Goal: Transaction & Acquisition: Download file/media

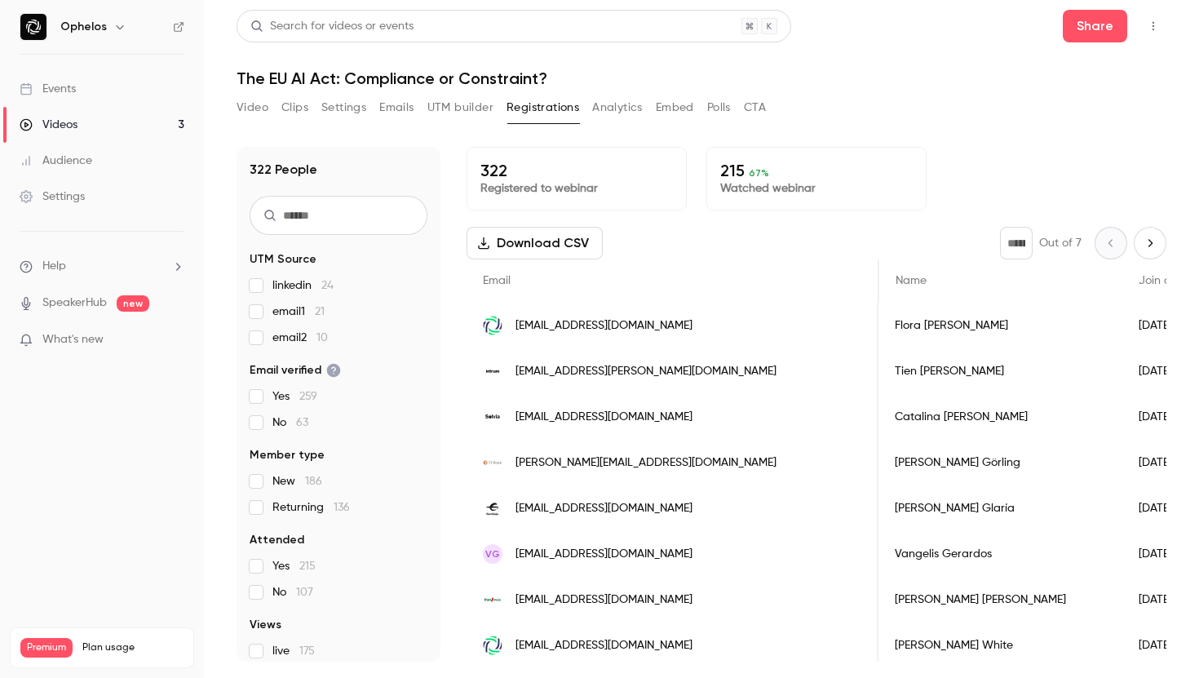
scroll to position [0, 498]
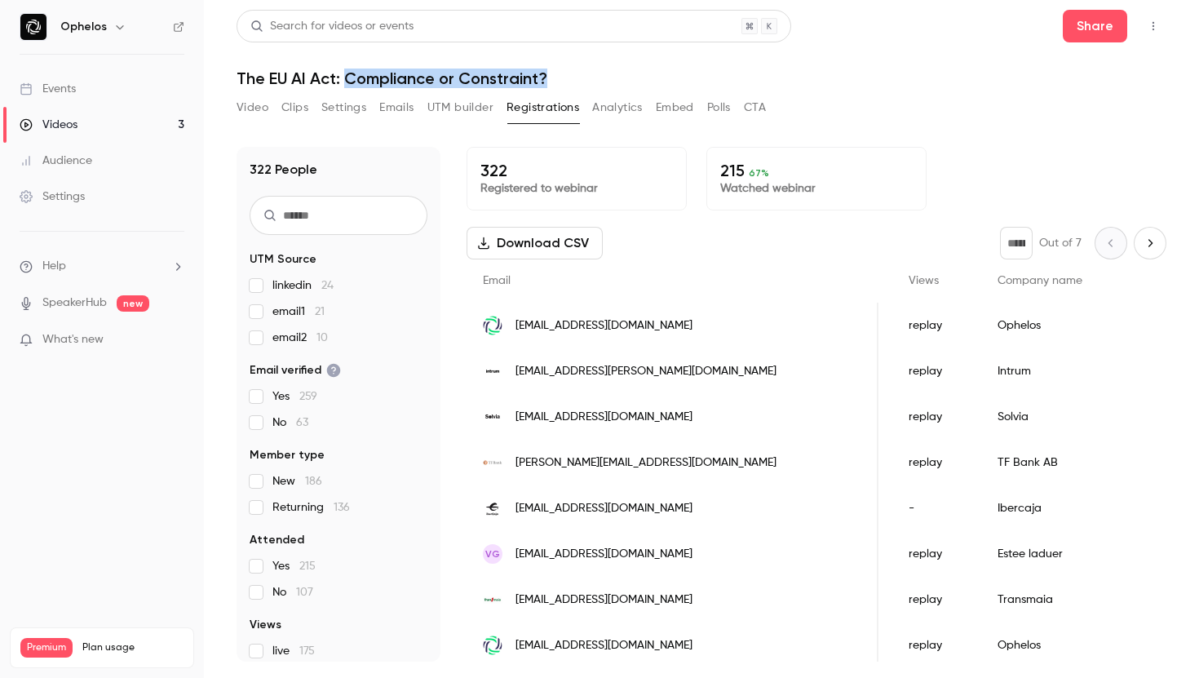
drag, startPoint x: 347, startPoint y: 79, endPoint x: 598, endPoint y: 79, distance: 251.2
click at [598, 79] on h1 "The EU AI Act: Compliance or Constraint?" at bounding box center [702, 79] width 930 height 20
copy h1 "Compliance or Constraint?"
click at [717, 209] on div "215 67 % Watched webinar" at bounding box center [816, 179] width 220 height 64
click at [611, 115] on button "Analytics" at bounding box center [617, 108] width 51 height 26
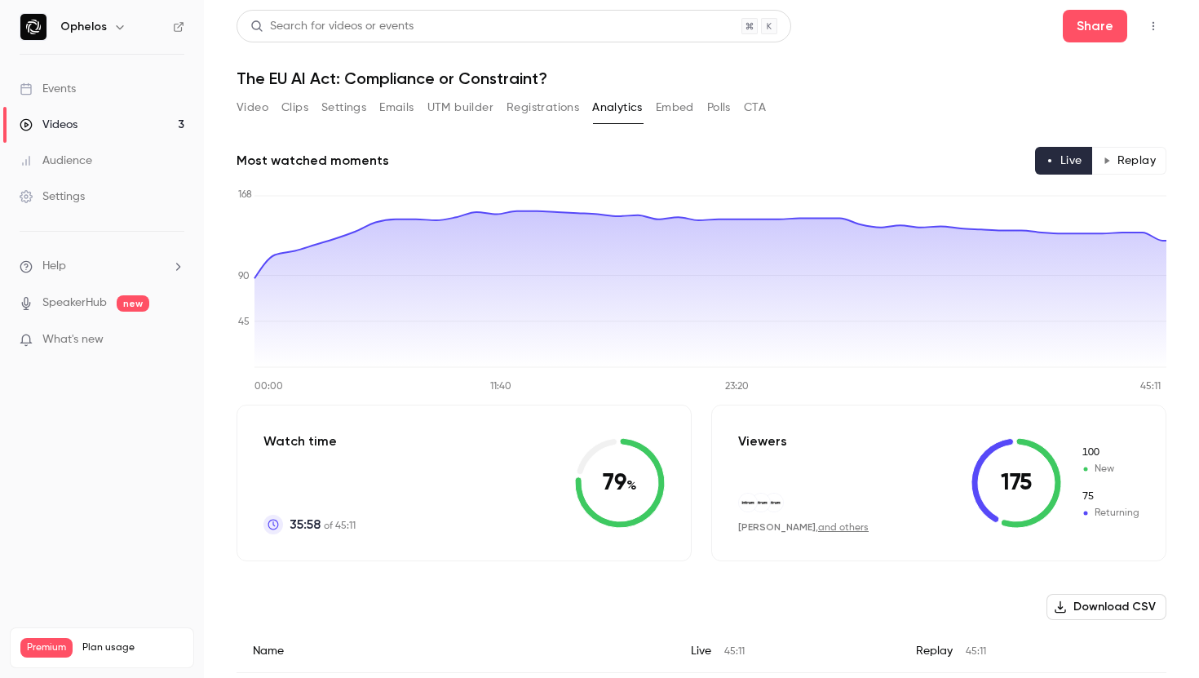
click at [544, 114] on button "Registrations" at bounding box center [543, 108] width 73 height 26
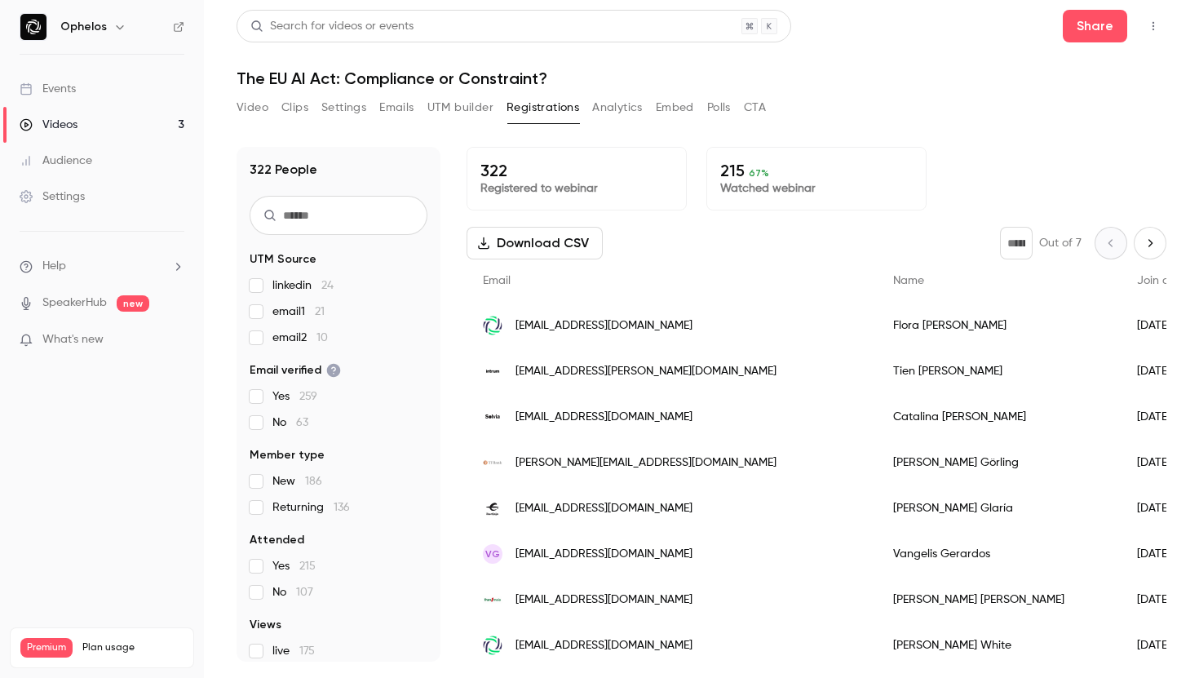
click at [463, 109] on button "UTM builder" at bounding box center [460, 108] width 66 height 26
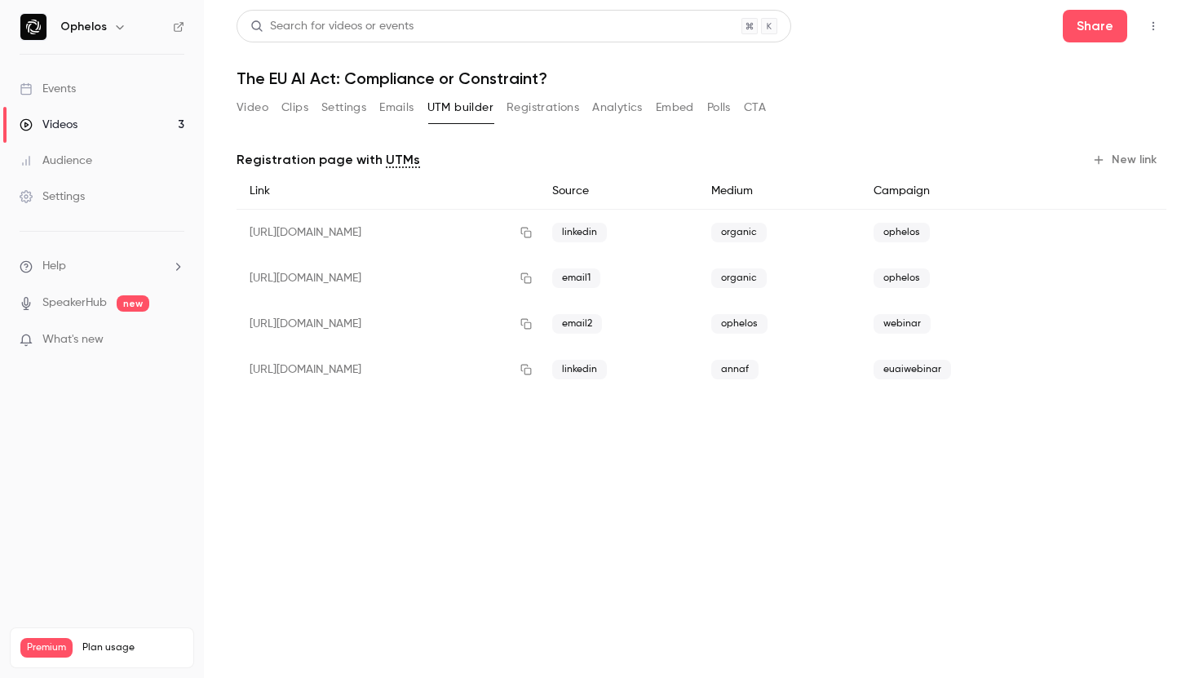
click at [513, 114] on button "Registrations" at bounding box center [543, 108] width 73 height 26
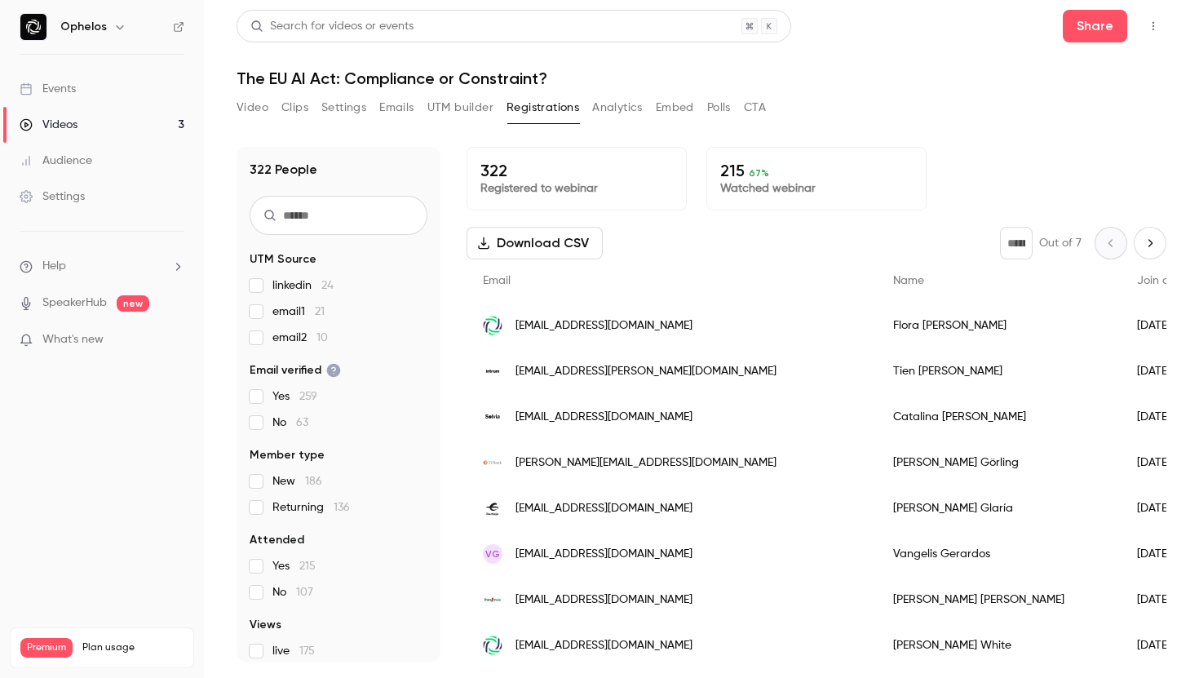
click at [255, 113] on button "Video" at bounding box center [253, 108] width 32 height 26
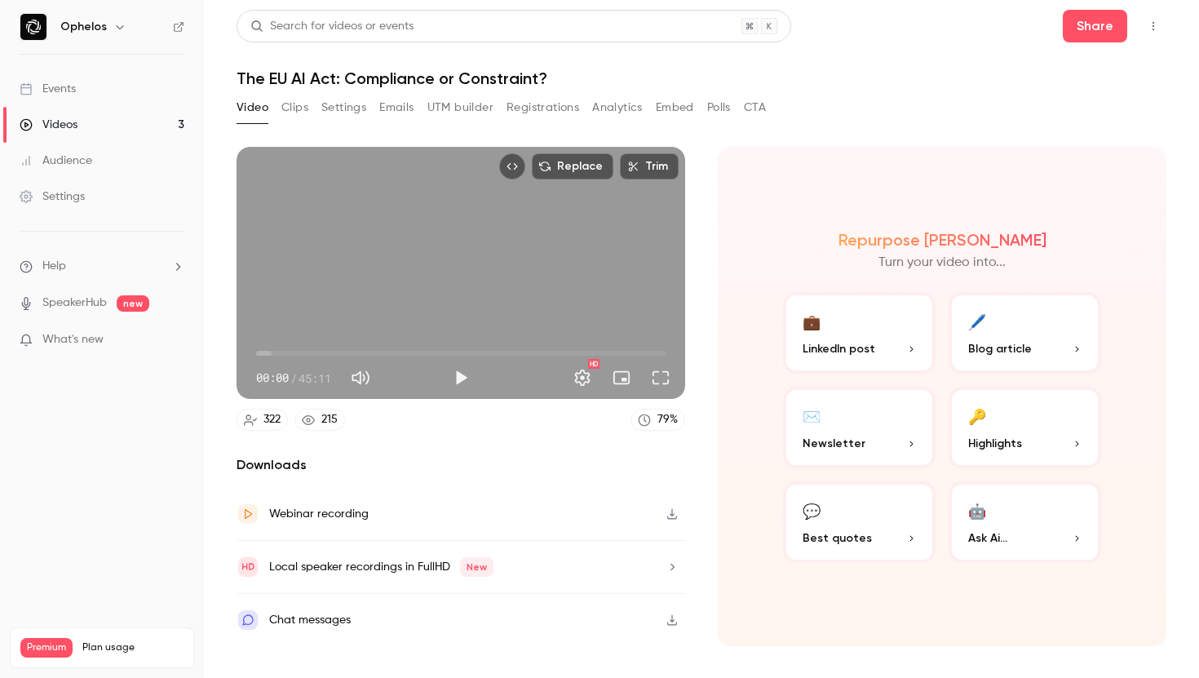
click at [281, 108] on button "Clips" at bounding box center [294, 108] width 27 height 26
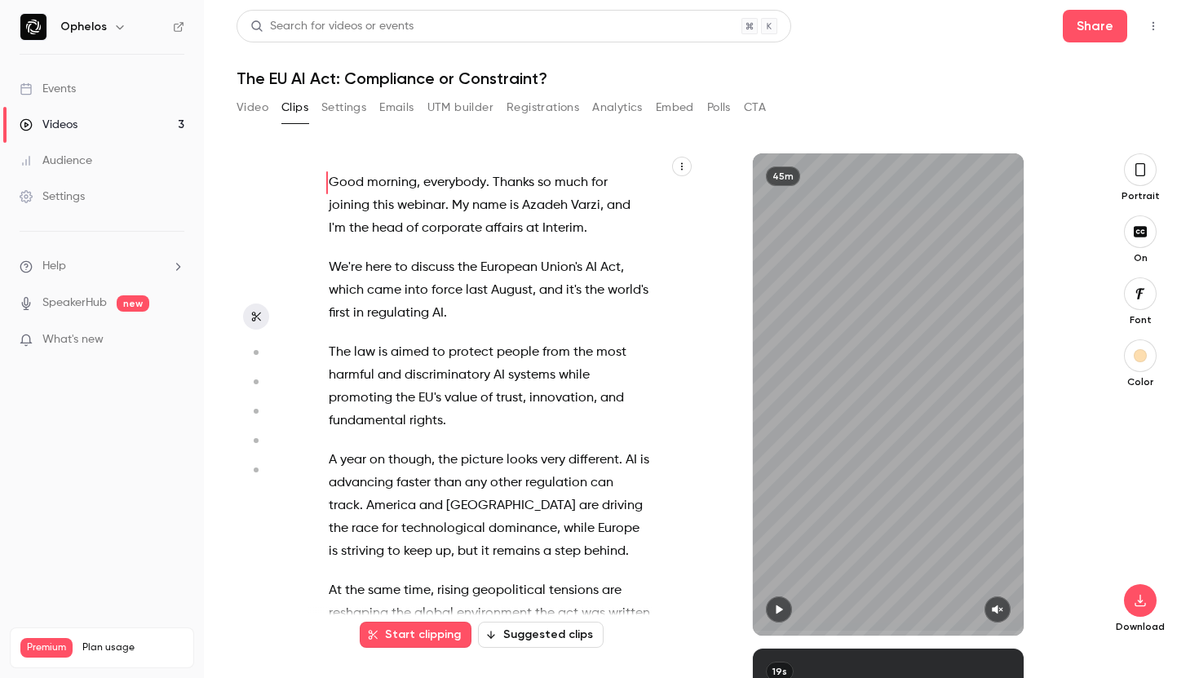
click at [343, 109] on button "Settings" at bounding box center [343, 108] width 45 height 26
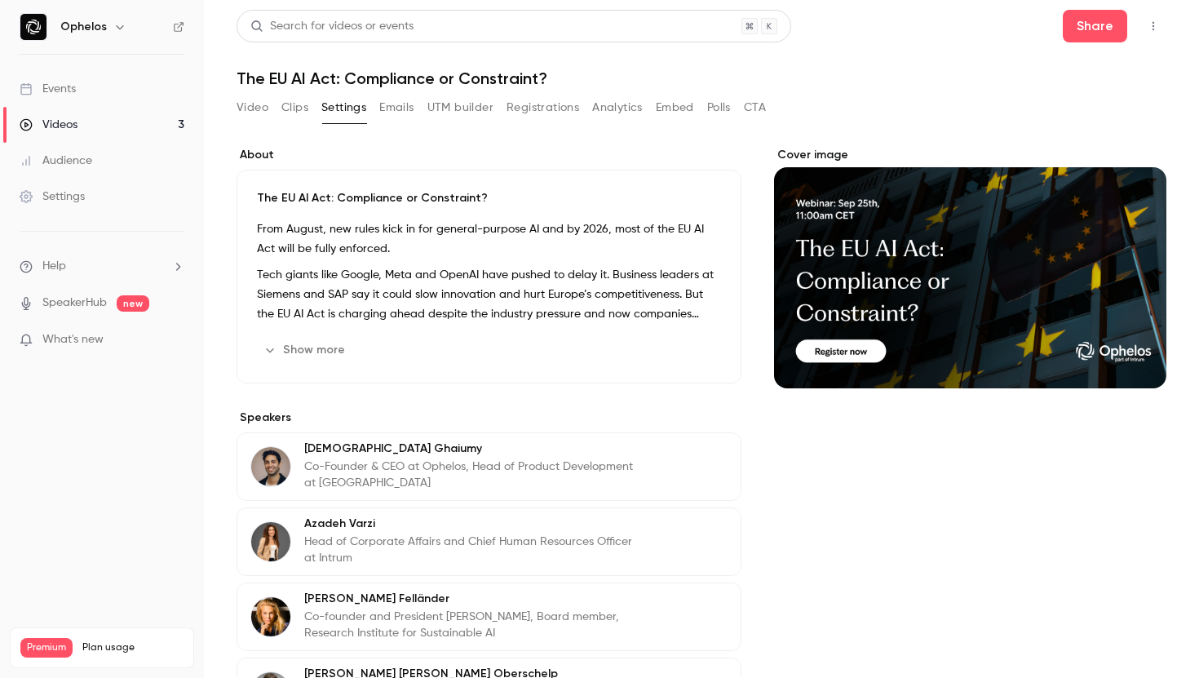
click at [387, 119] on button "Emails" at bounding box center [396, 108] width 34 height 26
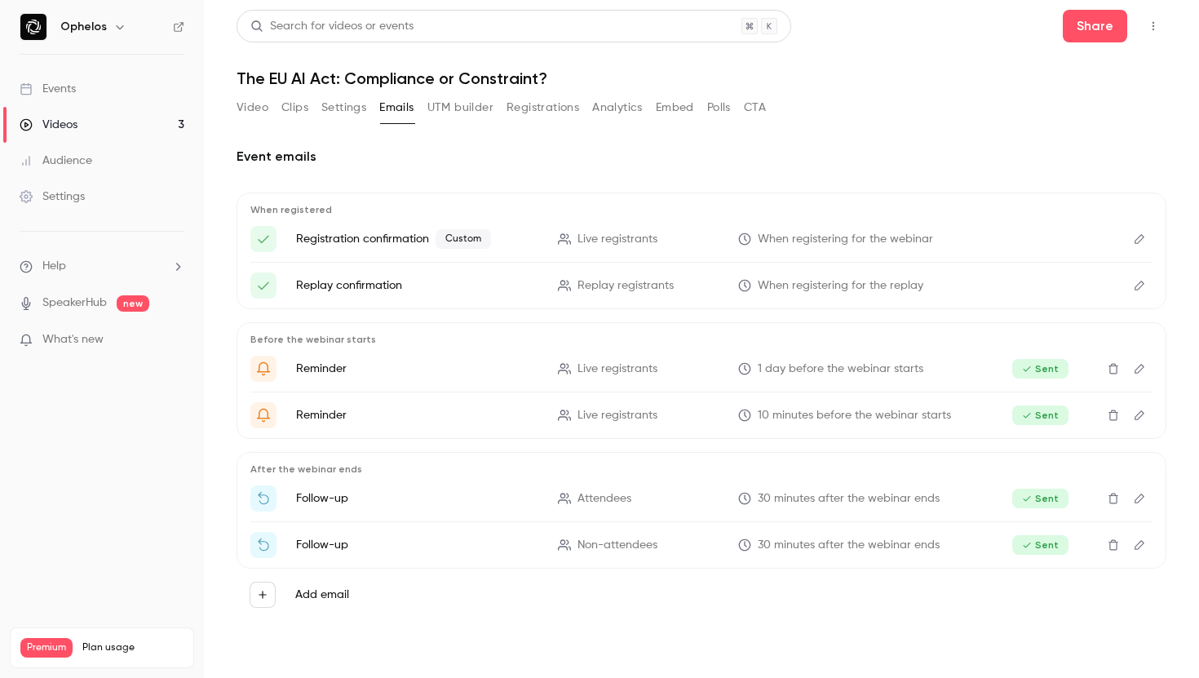
click at [459, 113] on button "UTM builder" at bounding box center [460, 108] width 66 height 26
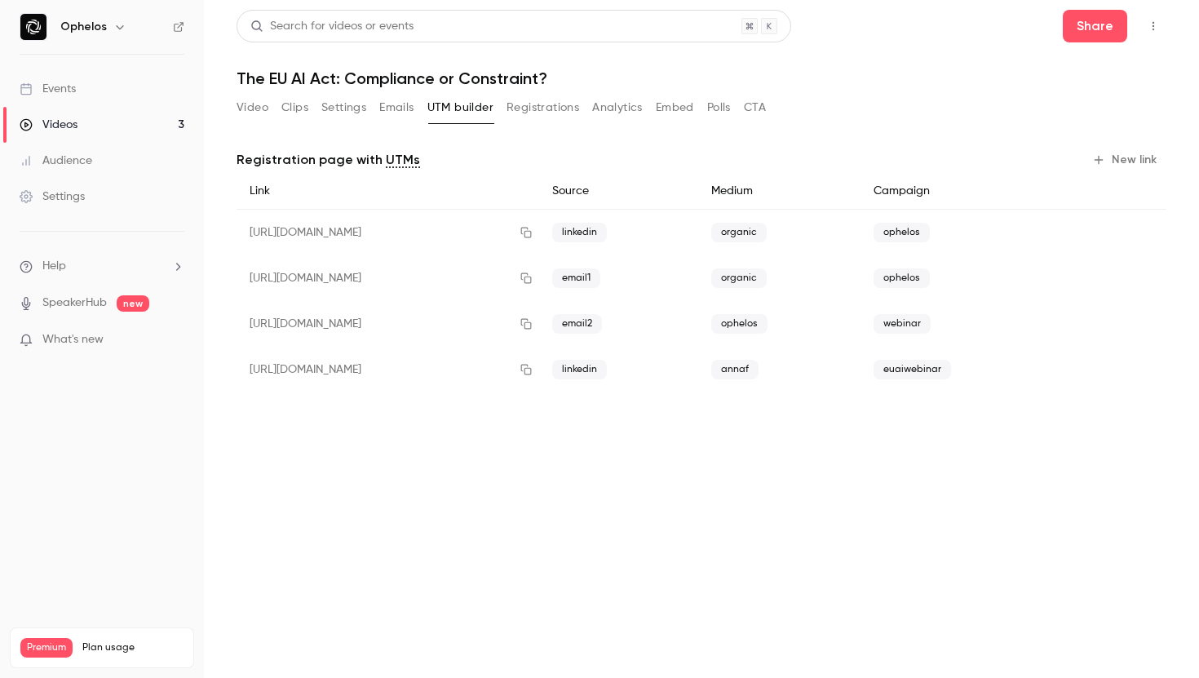
click at [528, 103] on button "Registrations" at bounding box center [543, 108] width 73 height 26
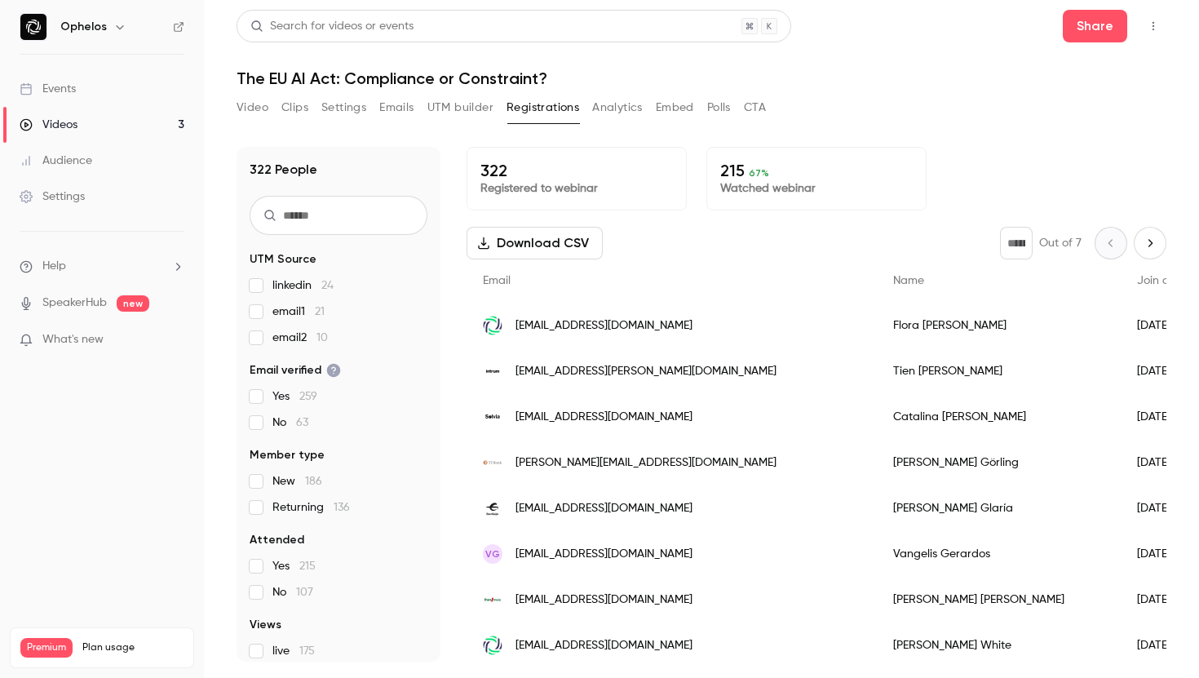
click at [622, 111] on button "Analytics" at bounding box center [617, 108] width 51 height 26
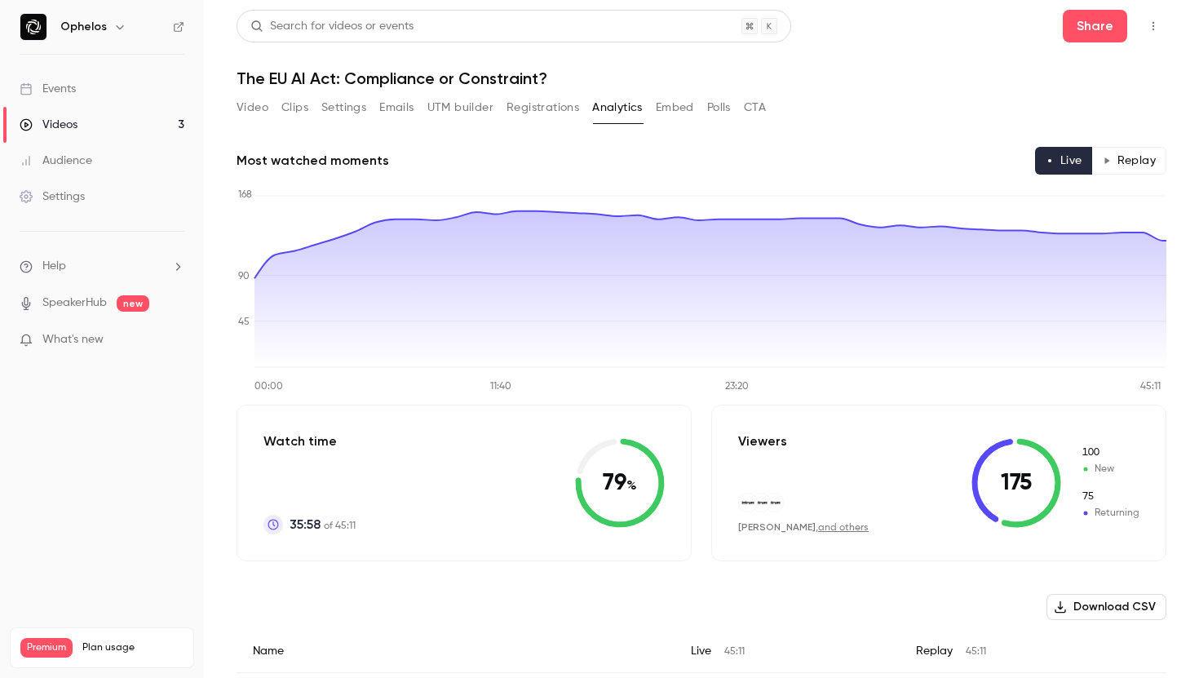
click at [680, 108] on button "Embed" at bounding box center [675, 108] width 38 height 26
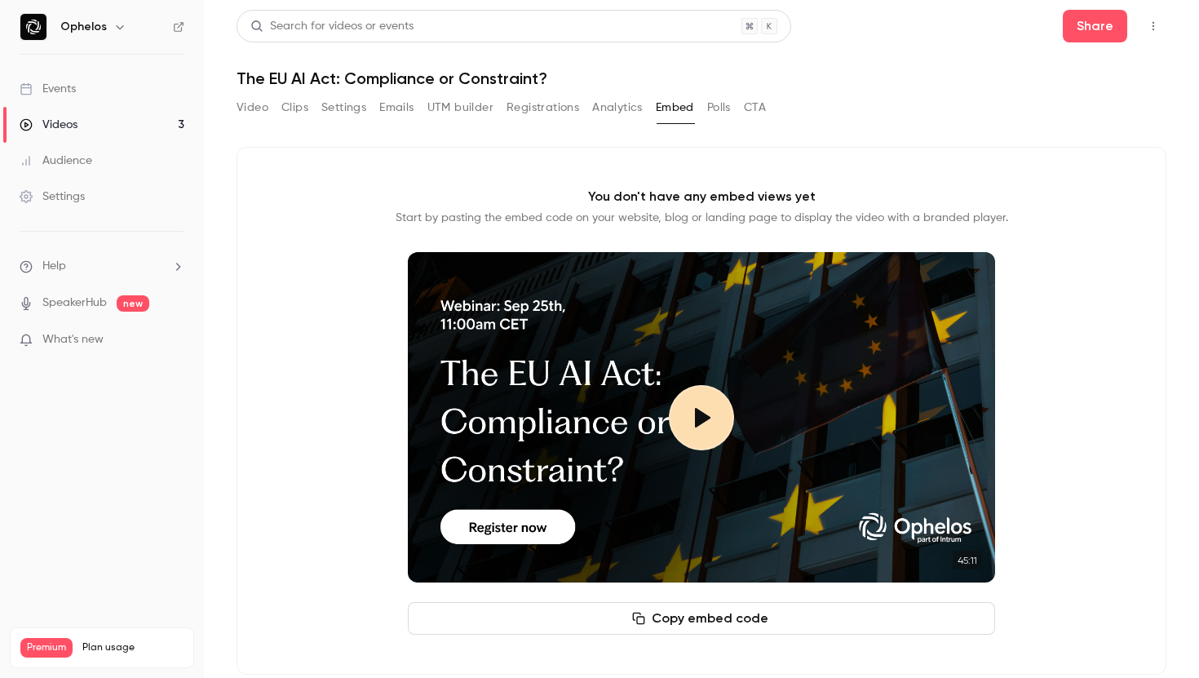
click at [751, 103] on button "CTA" at bounding box center [755, 108] width 22 height 26
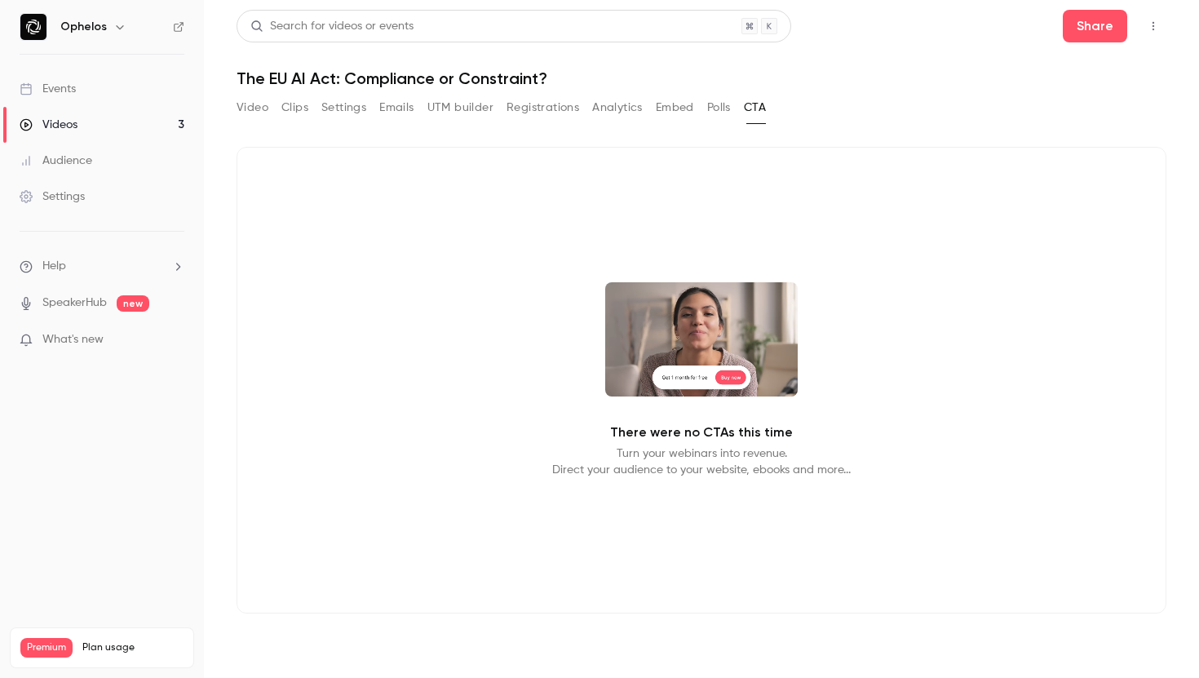
click at [713, 98] on button "Polls" at bounding box center [719, 108] width 24 height 26
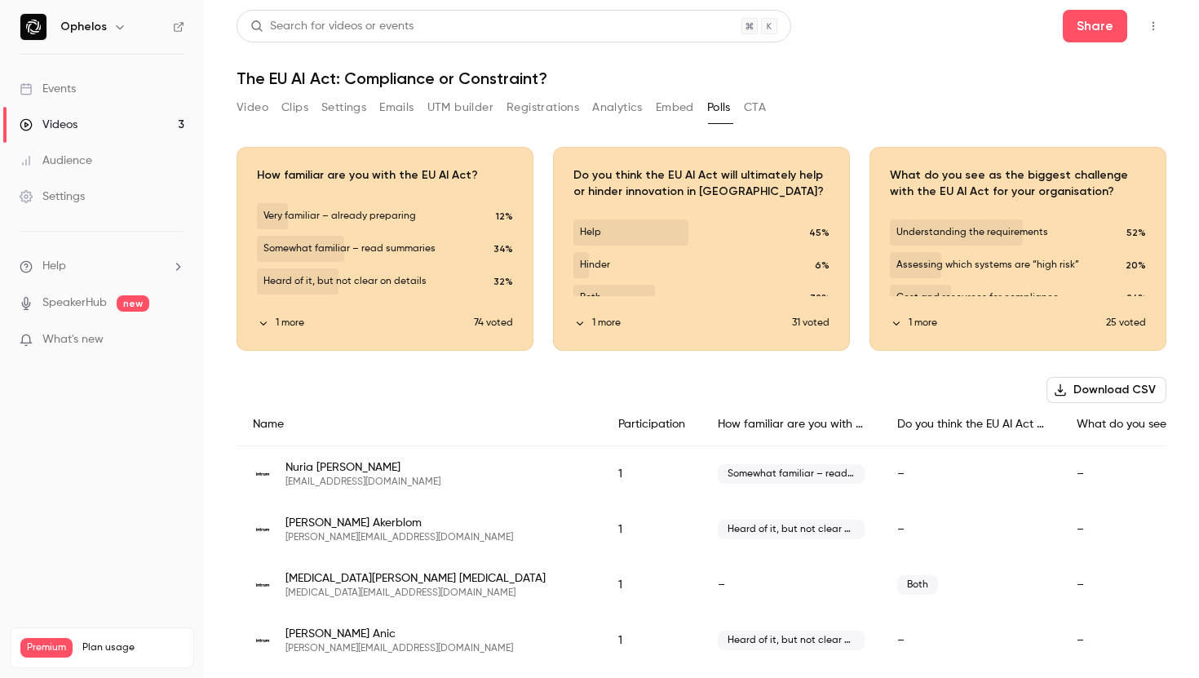
click at [535, 105] on button "Registrations" at bounding box center [543, 108] width 73 height 26
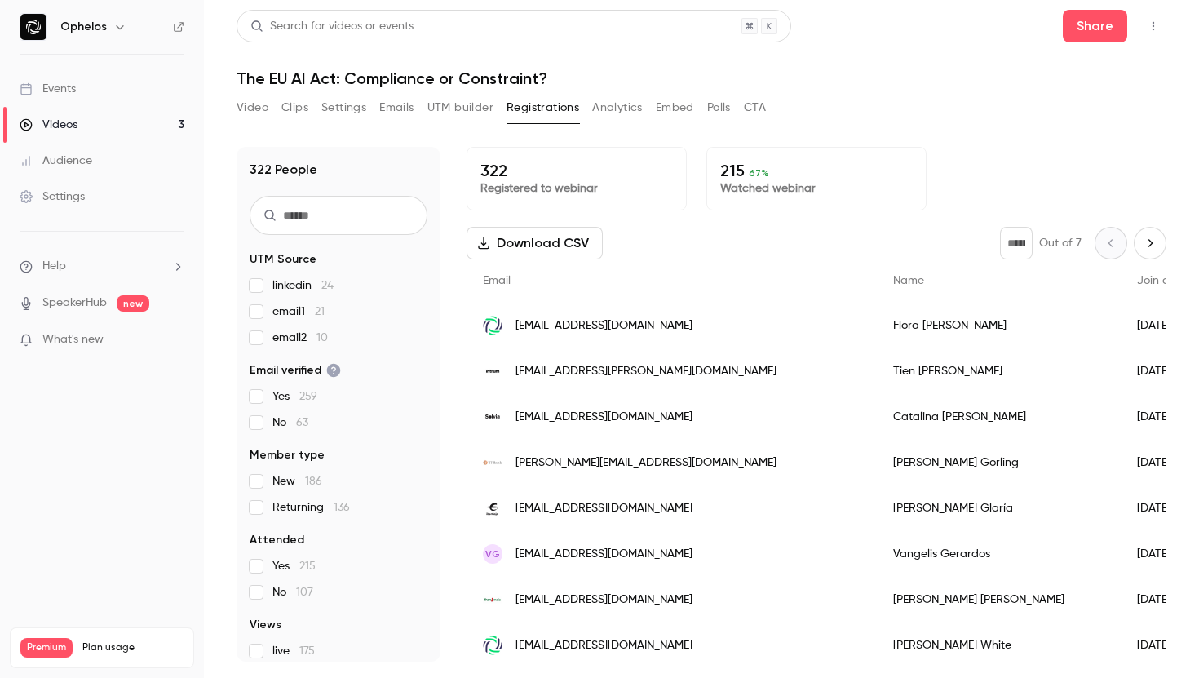
click at [447, 109] on button "UTM builder" at bounding box center [460, 108] width 66 height 26
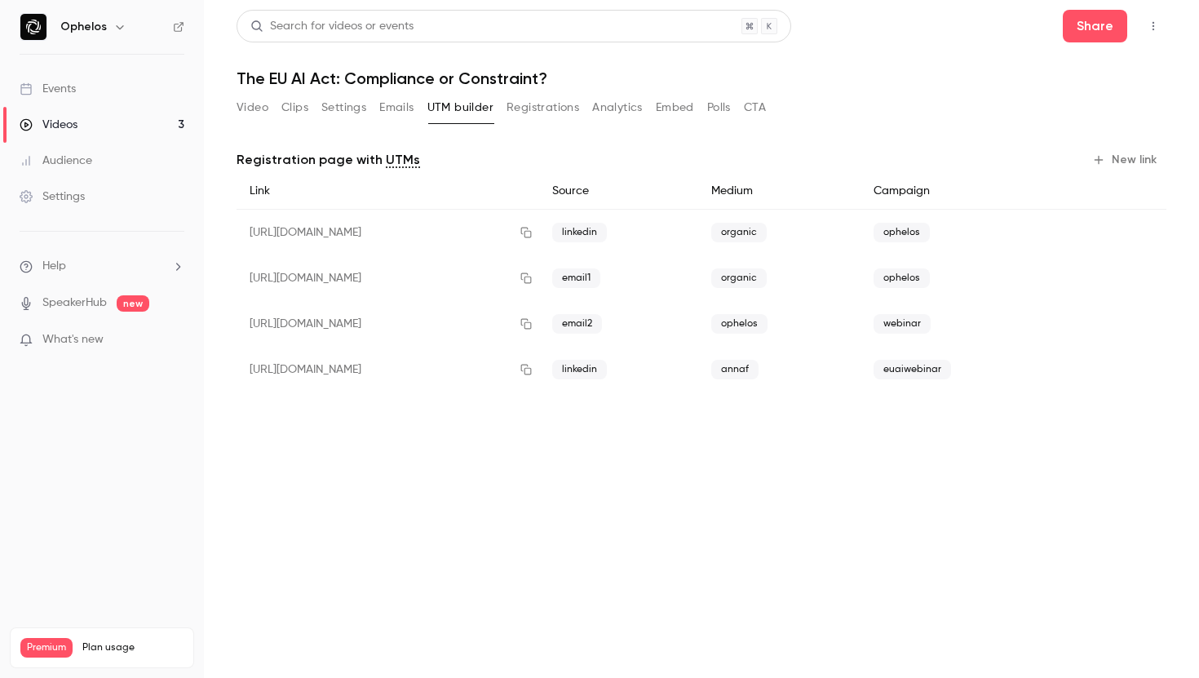
click at [390, 107] on button "Emails" at bounding box center [396, 108] width 34 height 26
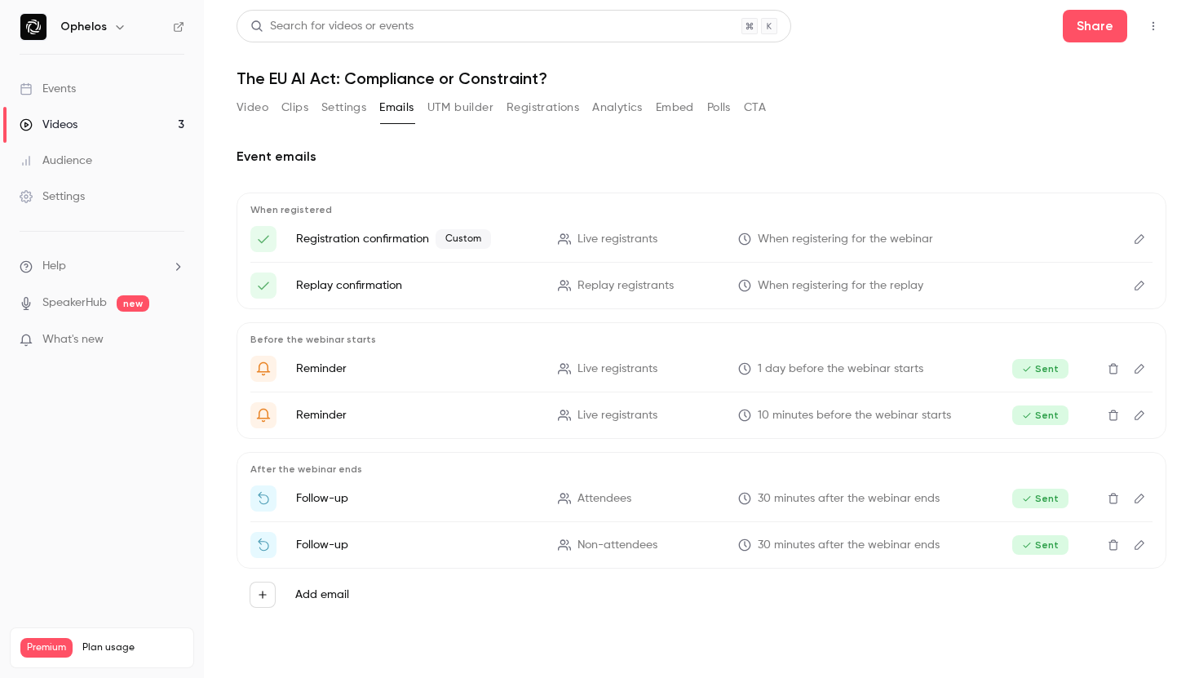
click at [449, 114] on button "UTM builder" at bounding box center [460, 108] width 66 height 26
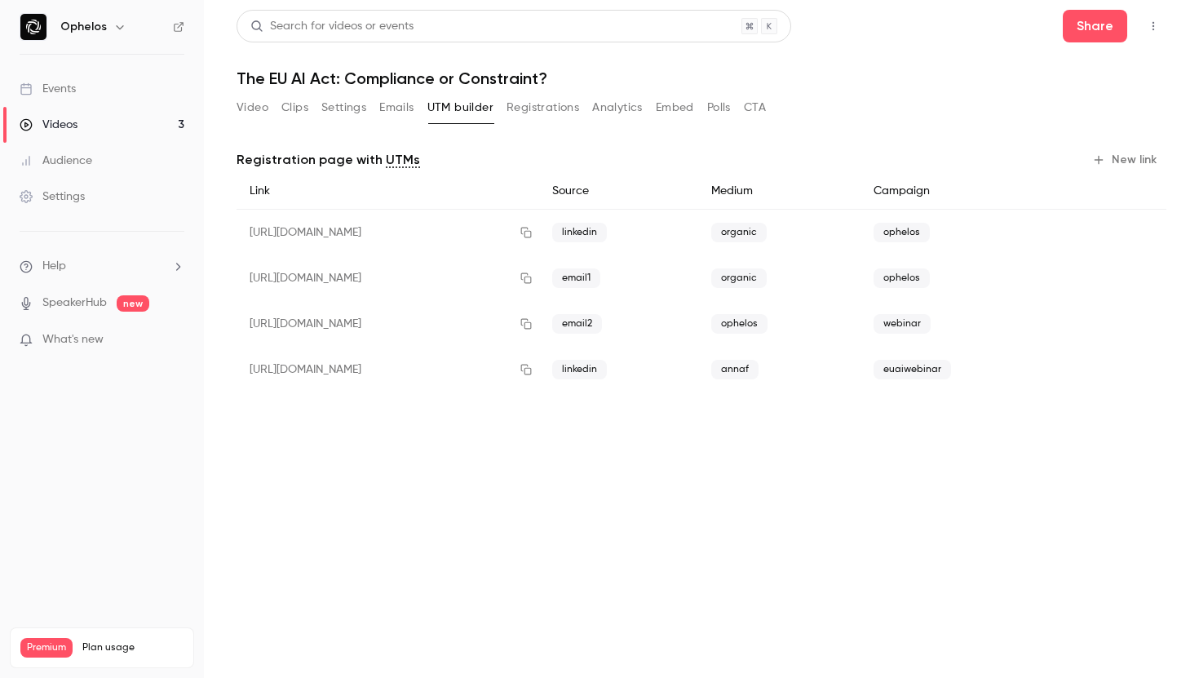
click at [534, 117] on button "Registrations" at bounding box center [543, 108] width 73 height 26
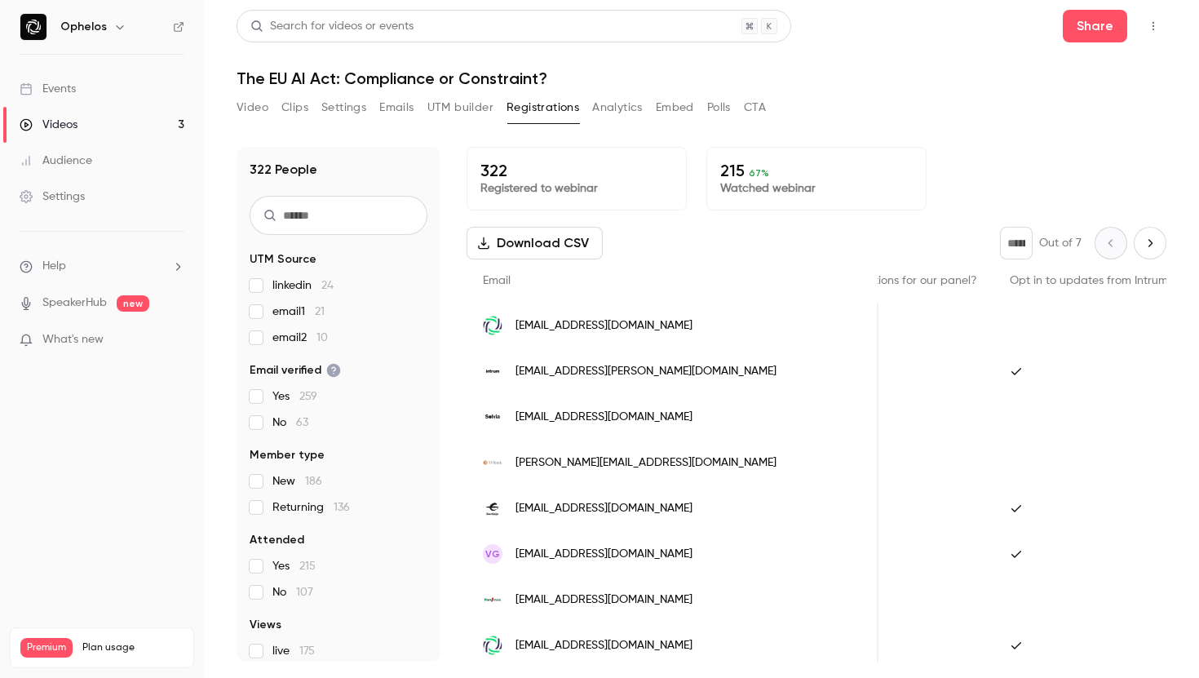
scroll to position [0, 1453]
click at [547, 241] on button "Download CSV" at bounding box center [535, 243] width 136 height 33
